Goal: Information Seeking & Learning: Learn about a topic

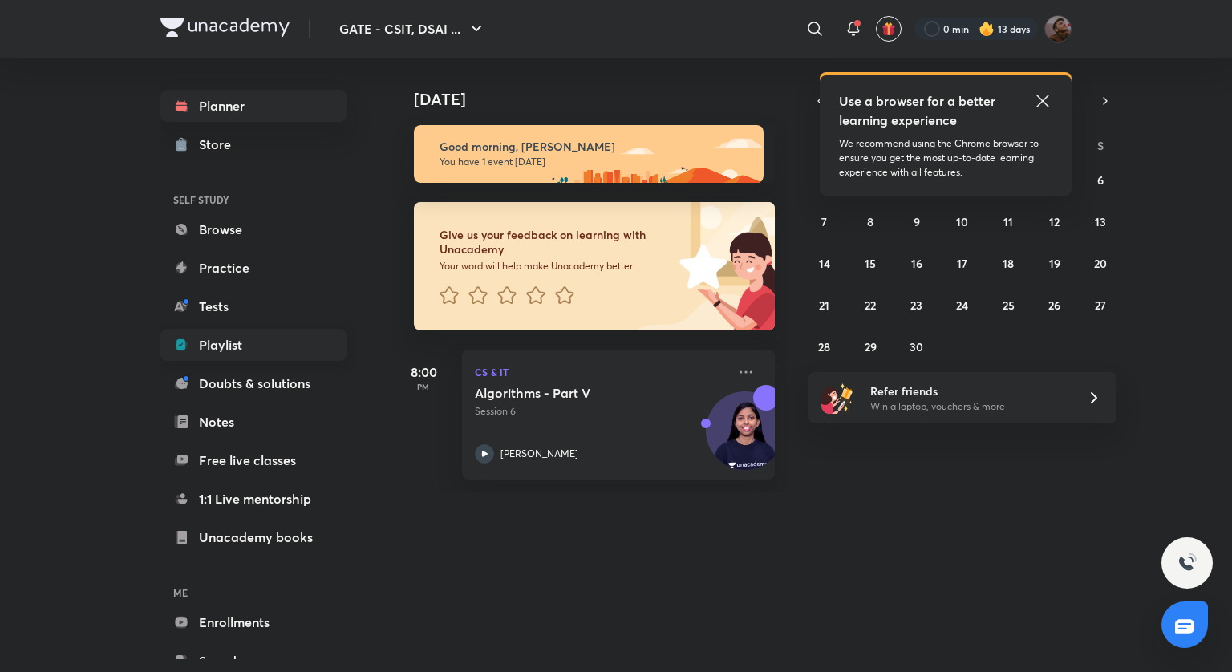
click at [216, 348] on link "Playlist" at bounding box center [253, 345] width 186 height 32
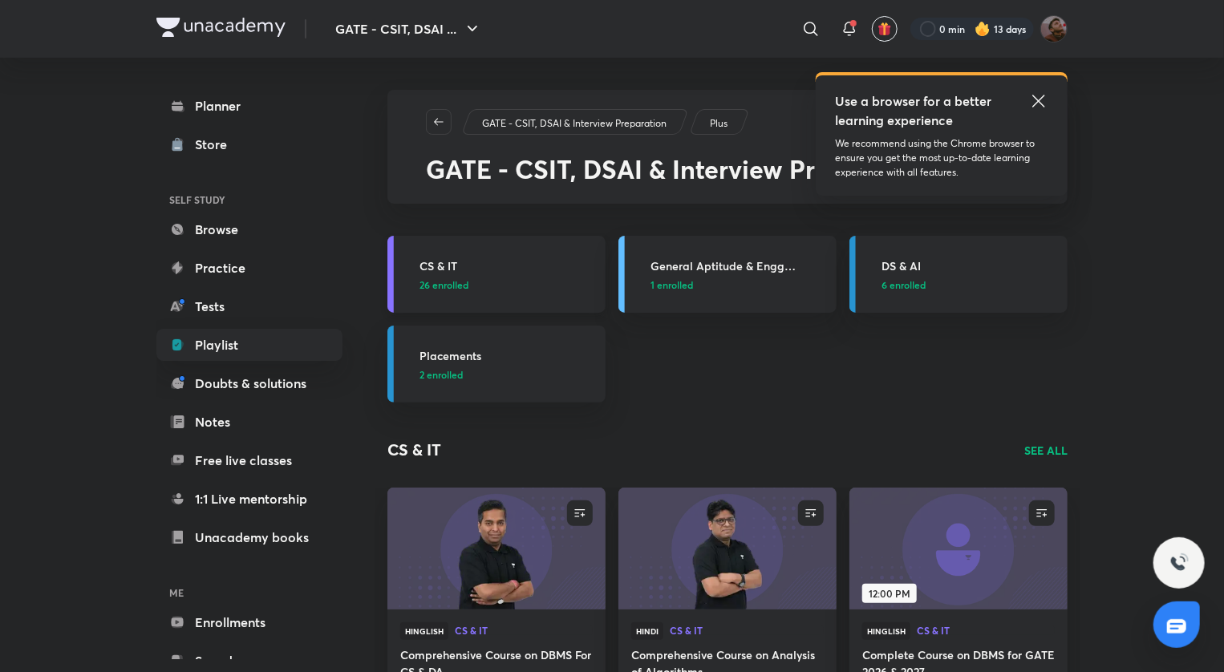
click at [453, 300] on link "CS & IT 26 enrolled" at bounding box center [496, 274] width 218 height 77
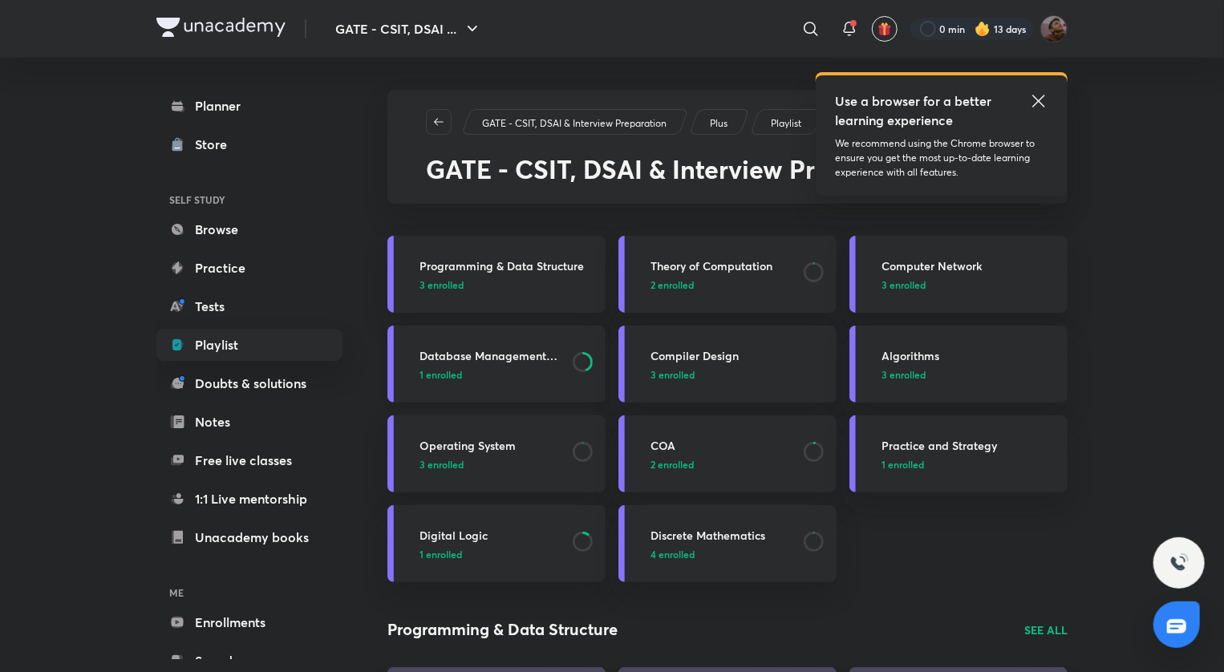
click at [539, 351] on h3 "Database Management System" at bounding box center [491, 355] width 144 height 17
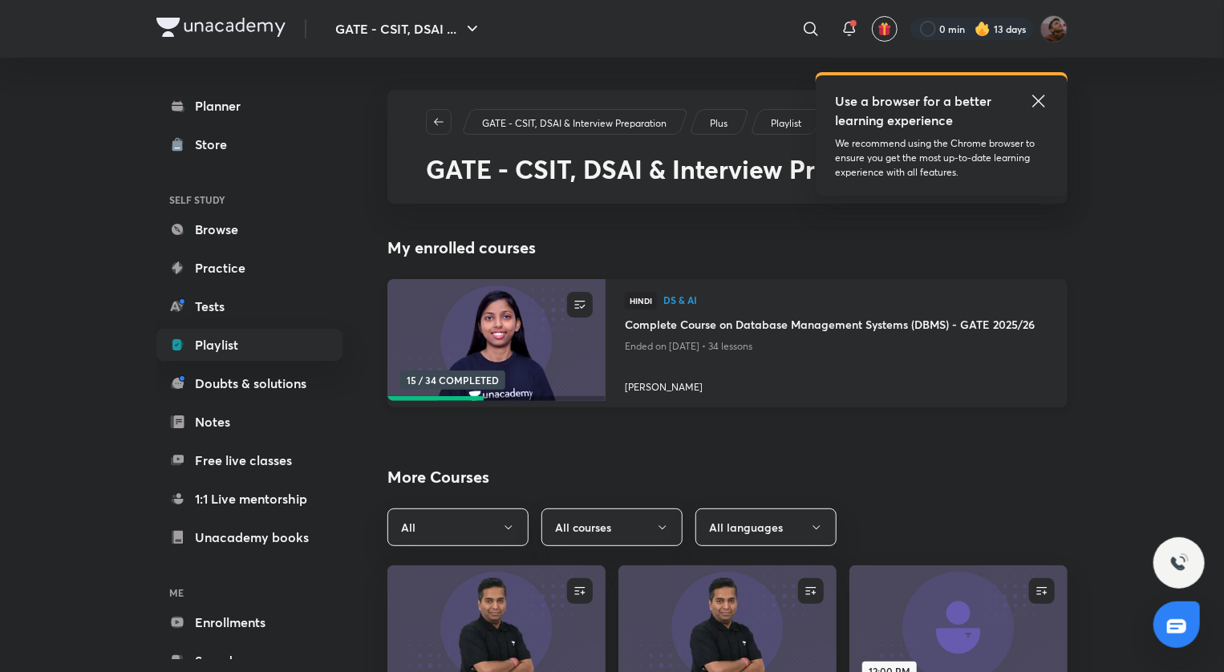
click at [811, 317] on h4 "Complete Course on Database Management Systems (DBMS) - GATE 2025/26" at bounding box center [836, 326] width 423 height 20
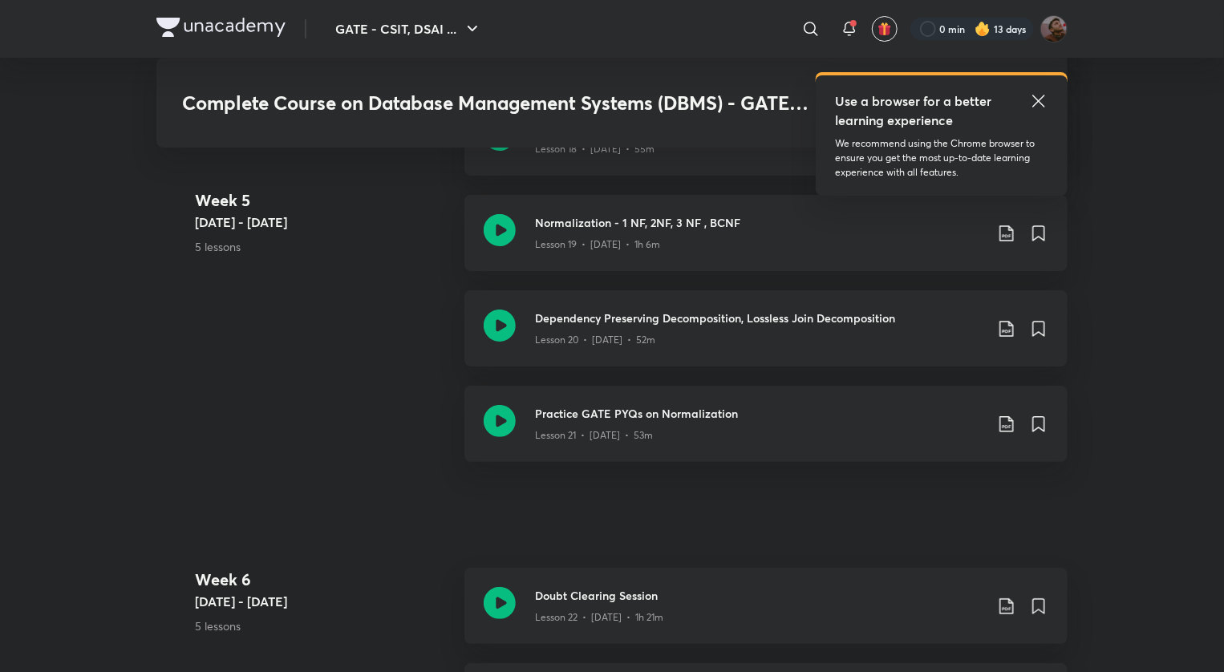
scroll to position [3037, 0]
click at [811, 317] on h3 "Dependency Preserving Decomposition, Lossless Join Decomposition" at bounding box center [759, 317] width 449 height 17
